Goal: Communication & Community: Connect with others

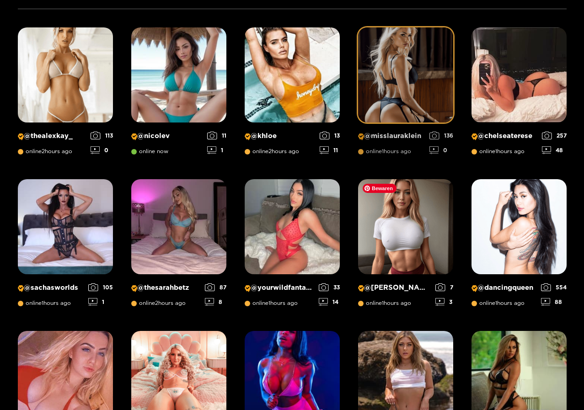
scroll to position [104, 0]
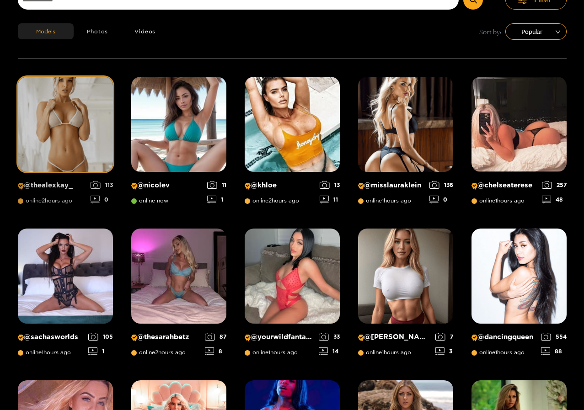
click at [45, 187] on p "@ thealexkay_" at bounding box center [52, 185] width 68 height 9
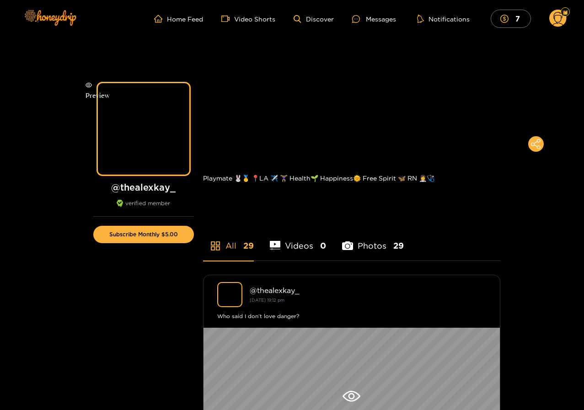
click at [98, 90] on div "Preview" at bounding box center [98, 90] width 0 height 0
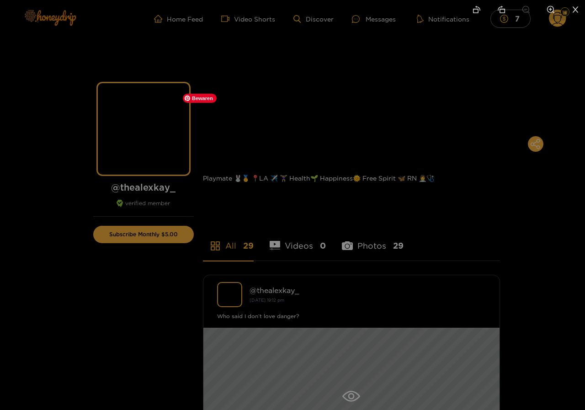
click at [265, 60] on div at bounding box center [292, 205] width 585 height 410
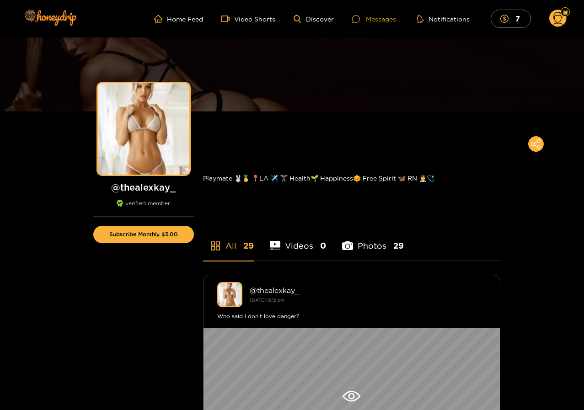
click at [381, 20] on div "Messages" at bounding box center [374, 19] width 44 height 11
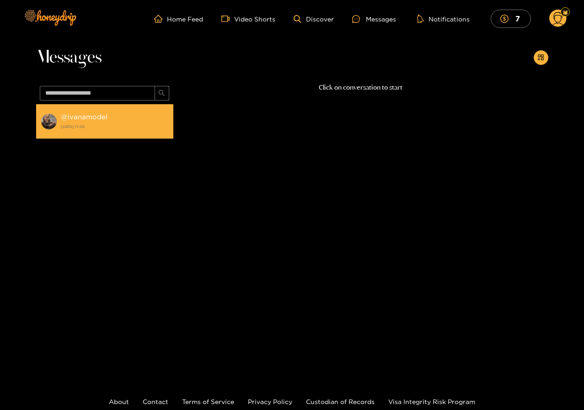
click at [93, 121] on div "@ ivanamodel [DATE] 17:05" at bounding box center [115, 121] width 108 height 21
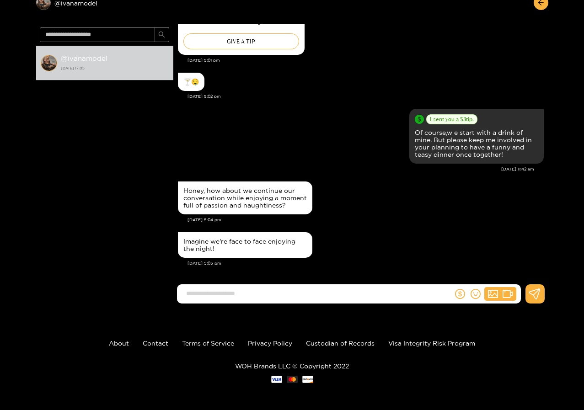
scroll to position [52, 0]
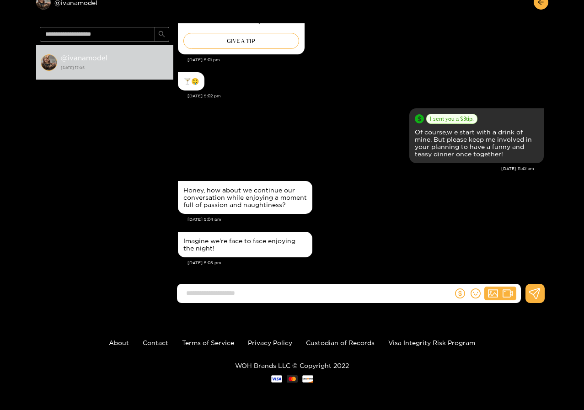
click at [234, 299] on input at bounding box center [316, 293] width 271 height 15
type input "*"
type input "**********"
click at [540, 291] on icon at bounding box center [534, 293] width 11 height 11
